Goal: Find specific page/section: Find specific page/section

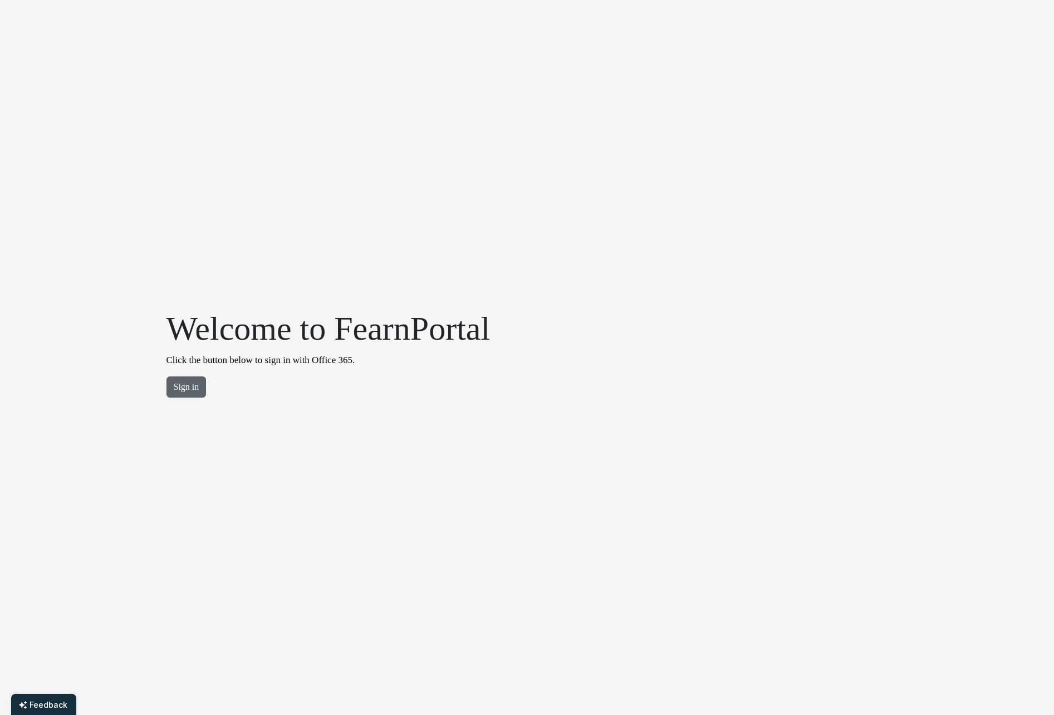
click at [180, 385] on button "Sign in" at bounding box center [186, 386] width 40 height 21
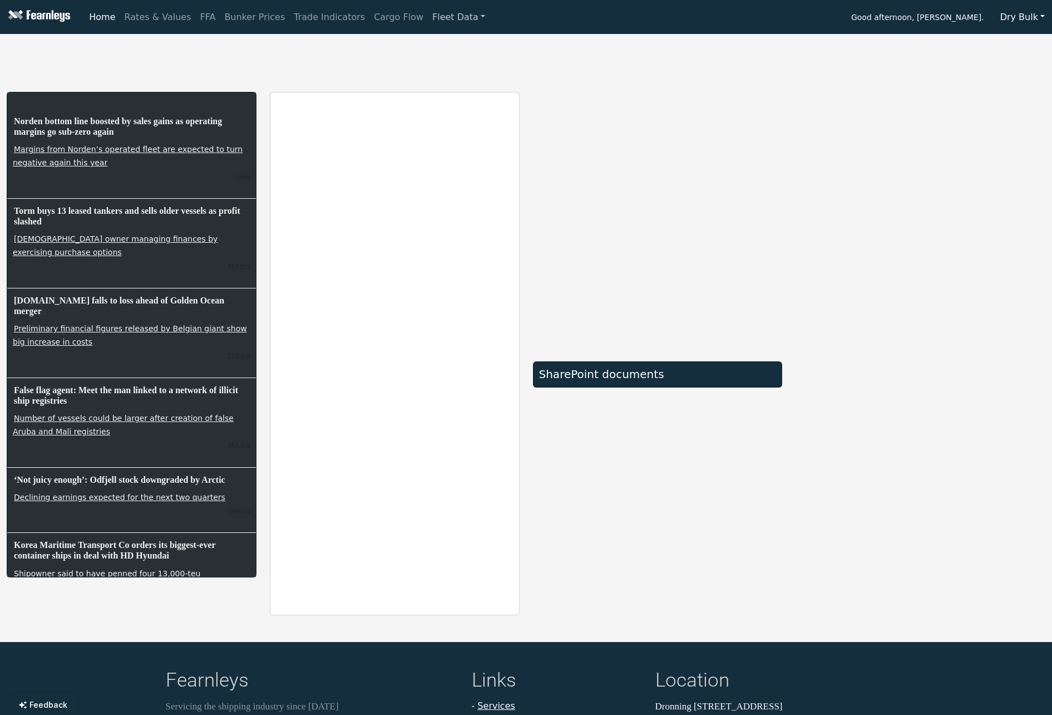
click at [432, 19] on link "Fleet Data" at bounding box center [459, 17] width 62 height 22
